Goal: Find specific page/section: Find specific page/section

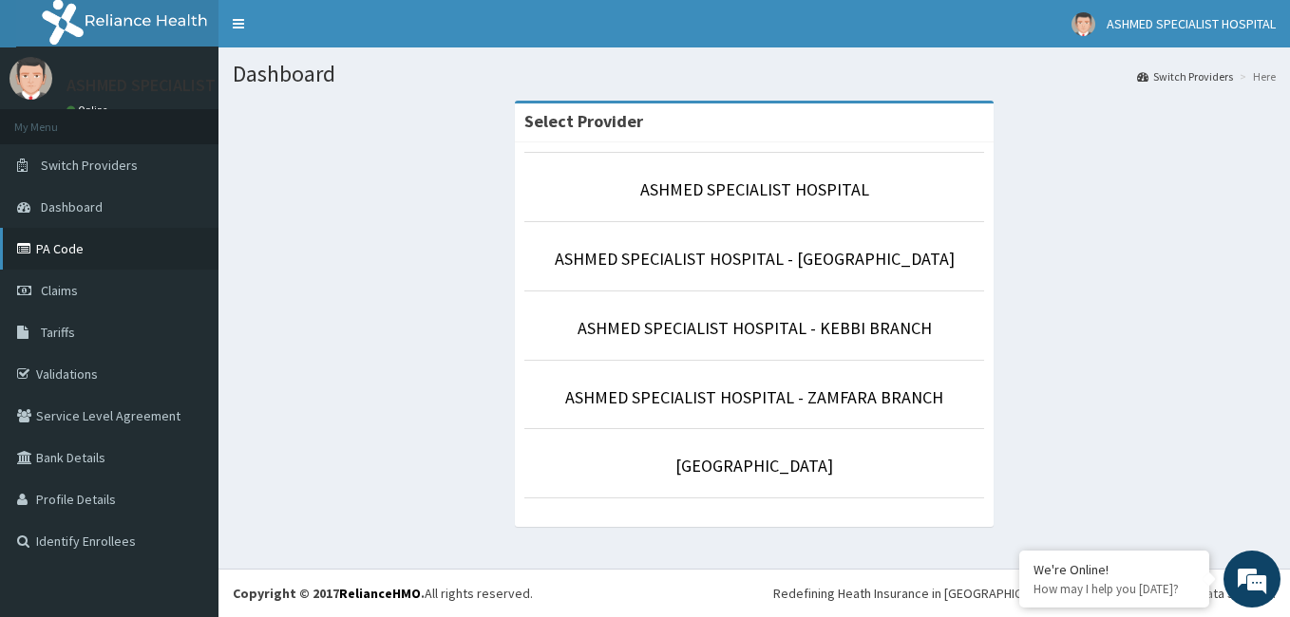
click at [52, 256] on link "PA Code" at bounding box center [109, 249] width 218 height 42
click at [87, 247] on link "PA Code" at bounding box center [109, 249] width 218 height 42
